Goal: Information Seeking & Learning: Learn about a topic

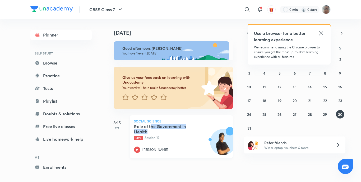
click at [151, 129] on h5 "Role of the Government in Health" at bounding box center [167, 129] width 66 height 11
drag, startPoint x: 151, startPoint y: 129, endPoint x: 162, endPoint y: 145, distance: 19.3
click at [162, 145] on div "Role of the Government in Health Live Session 15 [PERSON_NAME]" at bounding box center [175, 138] width 83 height 29
click at [159, 147] on div "Role of the Government in Health Live Session 15 [PERSON_NAME]" at bounding box center [175, 138] width 83 height 29
click at [237, 61] on div "[DATE] Good afternoon, [PERSON_NAME] You have 1 event [DATE] Give us your feedb…" at bounding box center [233, 90] width 253 height 143
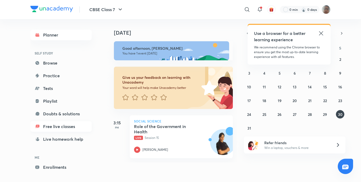
drag, startPoint x: 72, startPoint y: 103, endPoint x: 57, endPoint y: 127, distance: 27.5
click at [151, 124] on h5 "Role of the Government in Health" at bounding box center [167, 129] width 66 height 11
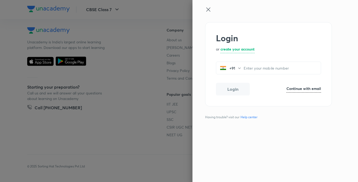
scroll to position [325, 0]
